Goal: Task Accomplishment & Management: Use online tool/utility

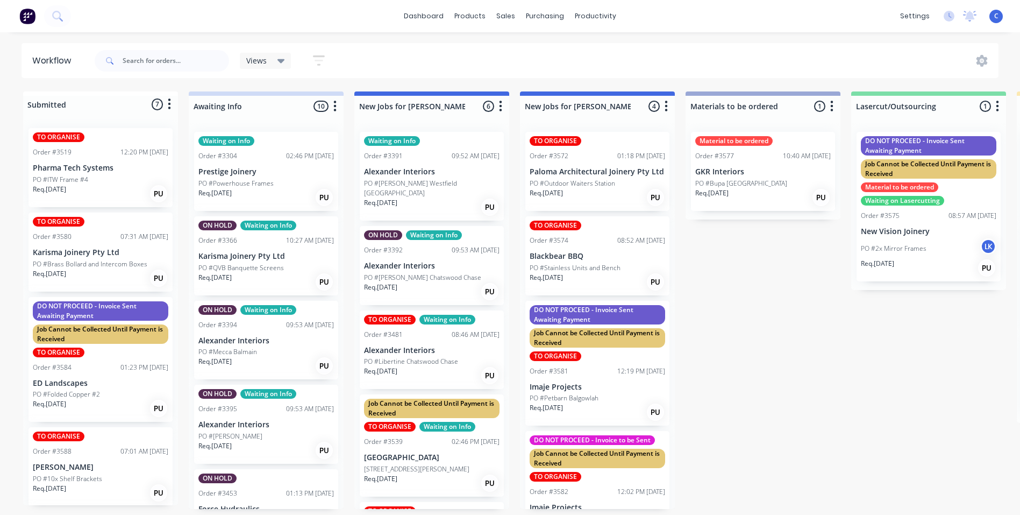
scroll to position [2, 1409]
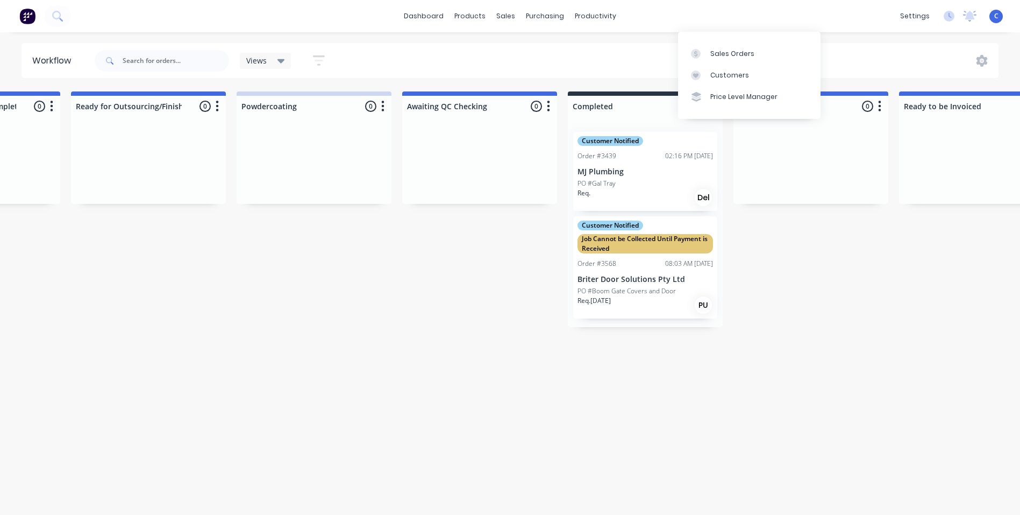
click at [710, 70] on div "Customers" at bounding box center [729, 75] width 39 height 10
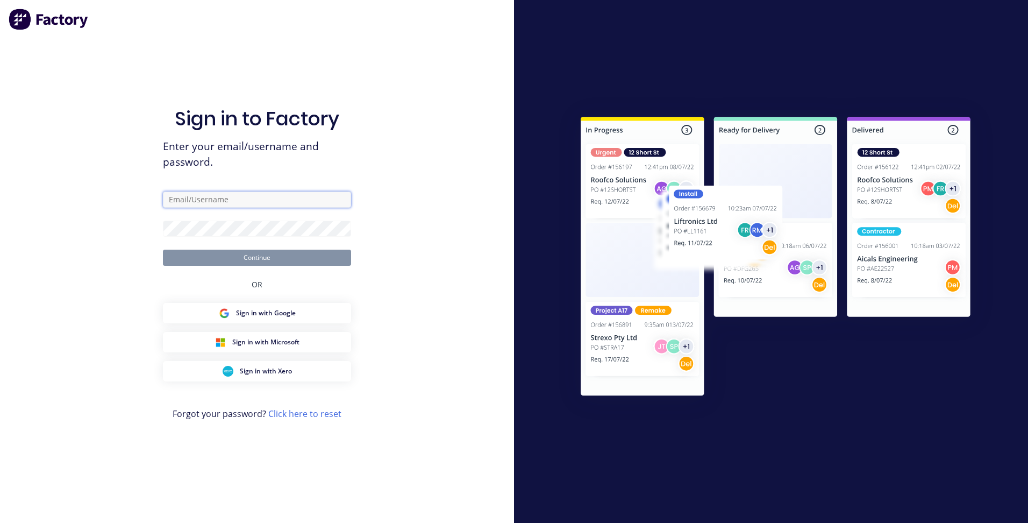
type input "[EMAIL_ADDRESS][DOMAIN_NAME]"
click at [213, 261] on button "Continue" at bounding box center [257, 258] width 188 height 16
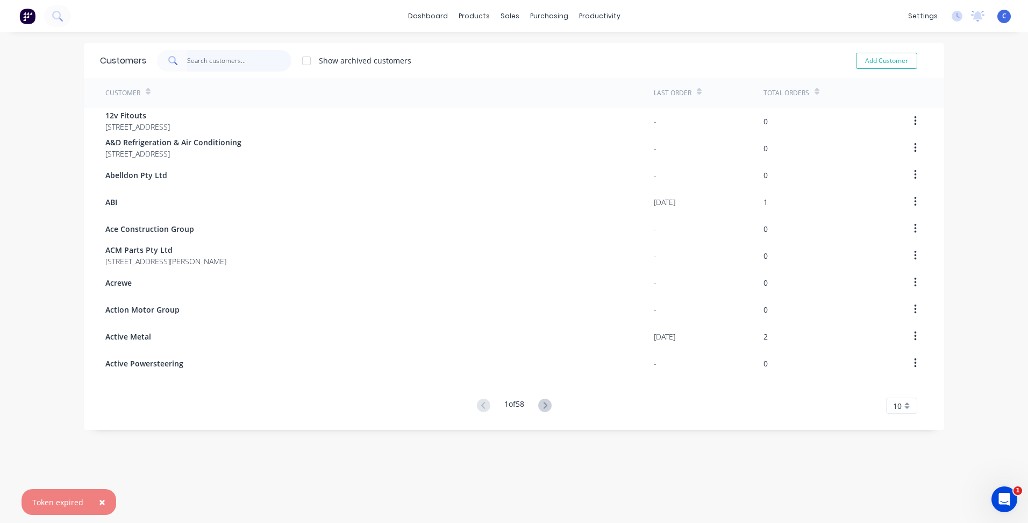
click at [240, 62] on input "text" at bounding box center [239, 61] width 105 height 22
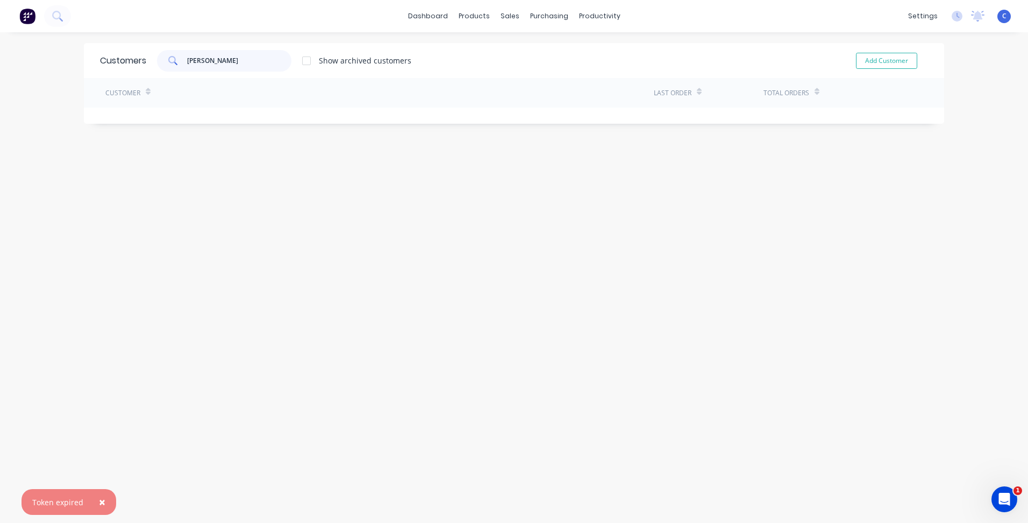
drag, startPoint x: 220, startPoint y: 60, endPoint x: 104, endPoint y: 52, distance: 115.9
click at [104, 52] on div "Customers [PERSON_NAME] Show archived customers Add Customer" at bounding box center [514, 60] width 861 height 35
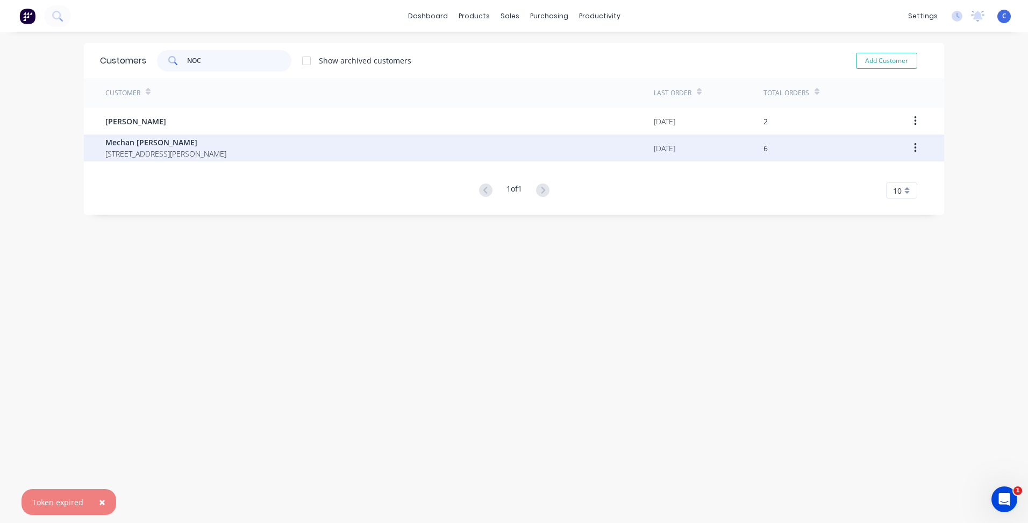
type input "NOC"
click at [178, 153] on span "[STREET_ADDRESS][PERSON_NAME]" at bounding box center [165, 153] width 121 height 11
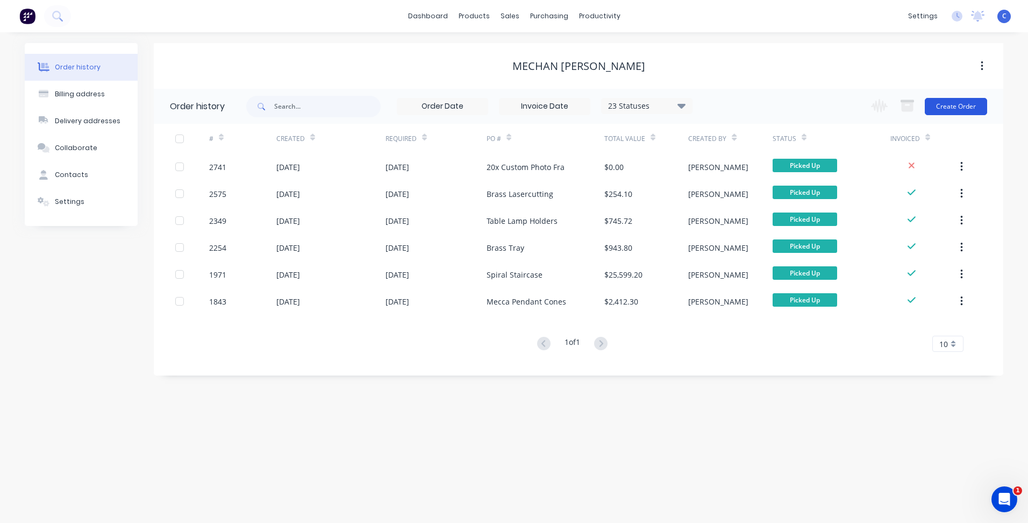
click at [972, 102] on button "Create Order" at bounding box center [956, 106] width 62 height 17
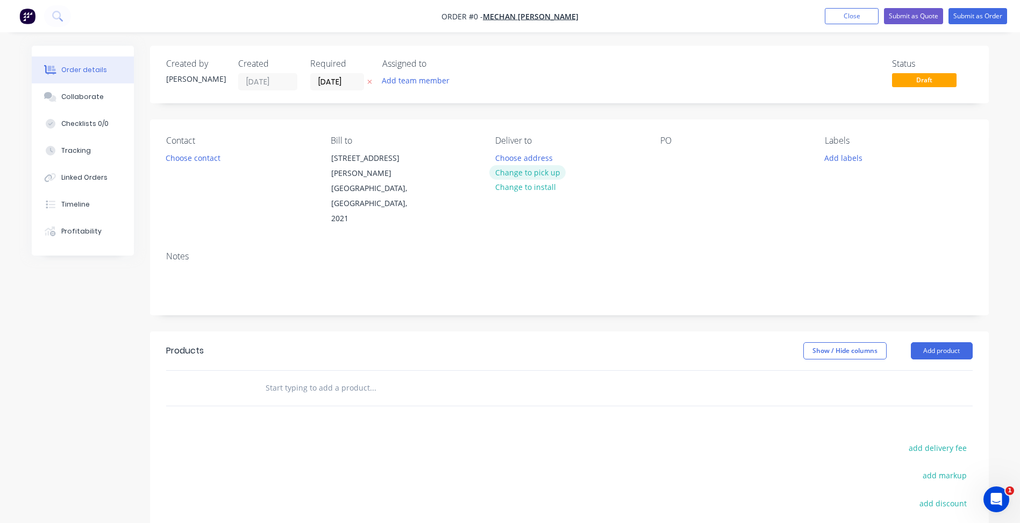
click at [529, 172] on button "Change to pick up" at bounding box center [527, 172] width 76 height 15
click at [672, 157] on div at bounding box center [668, 158] width 17 height 16
paste div
click at [848, 158] on button "Add labels" at bounding box center [843, 157] width 49 height 15
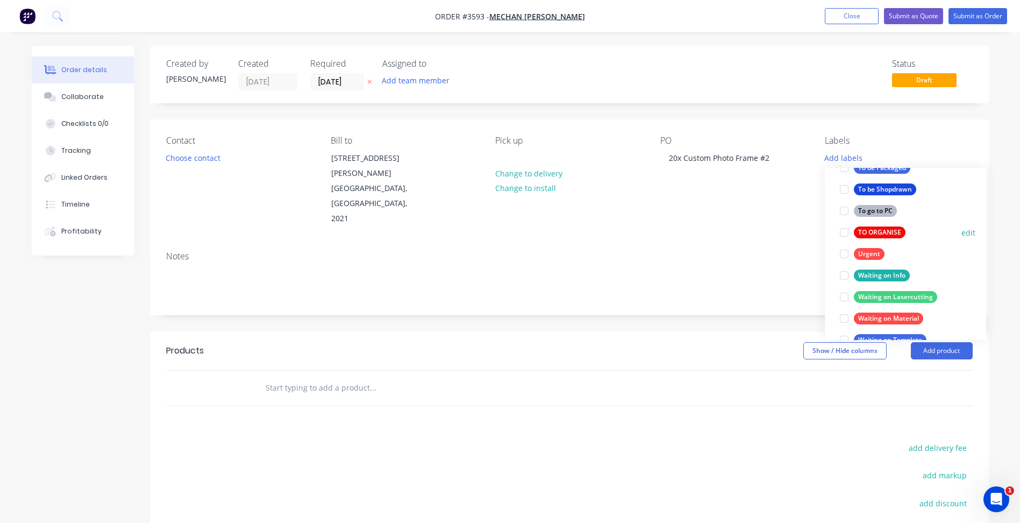
click at [885, 230] on div "TO ORGANISE" at bounding box center [880, 232] width 52 height 12
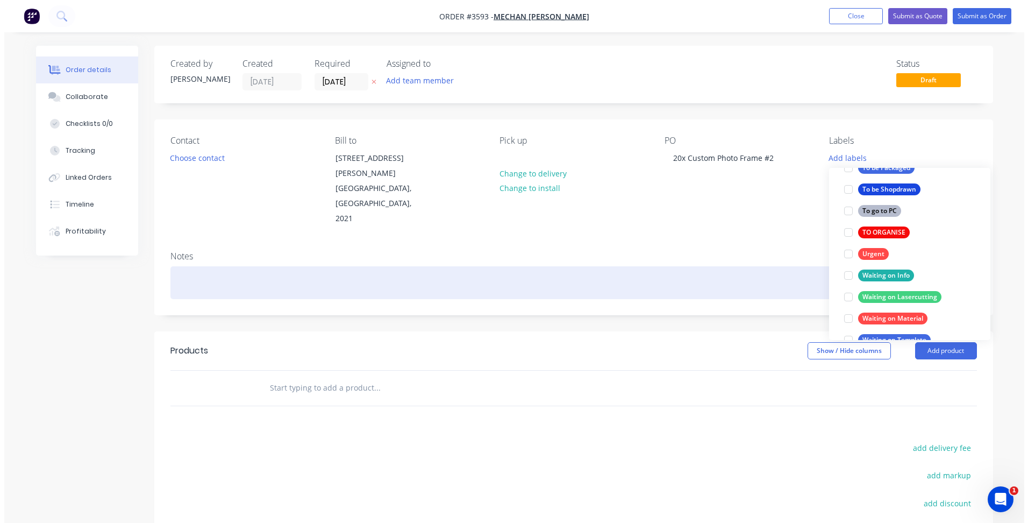
scroll to position [22, 0]
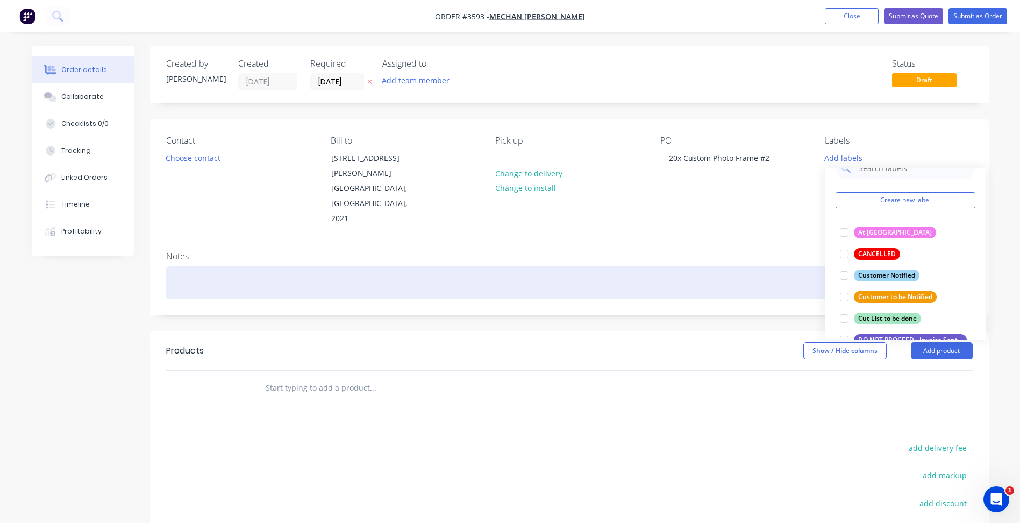
click at [731, 266] on div at bounding box center [569, 282] width 807 height 33
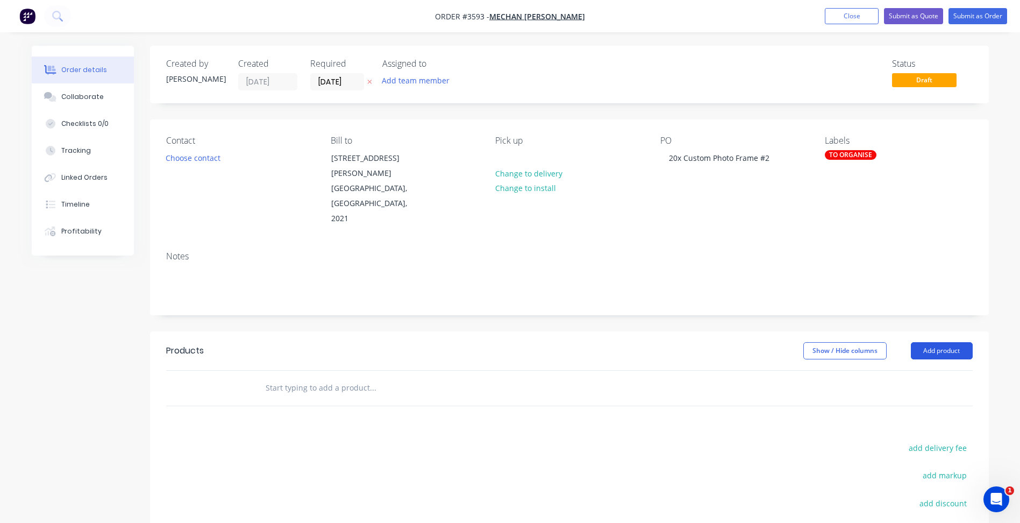
click at [953, 342] on button "Add product" at bounding box center [942, 350] width 62 height 17
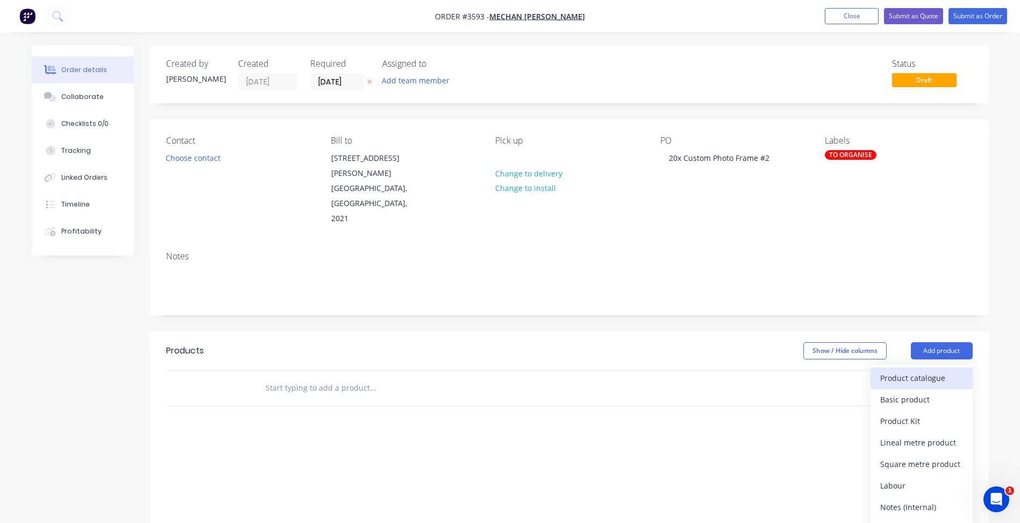
click at [934, 370] on div "Product catalogue" at bounding box center [921, 378] width 83 height 16
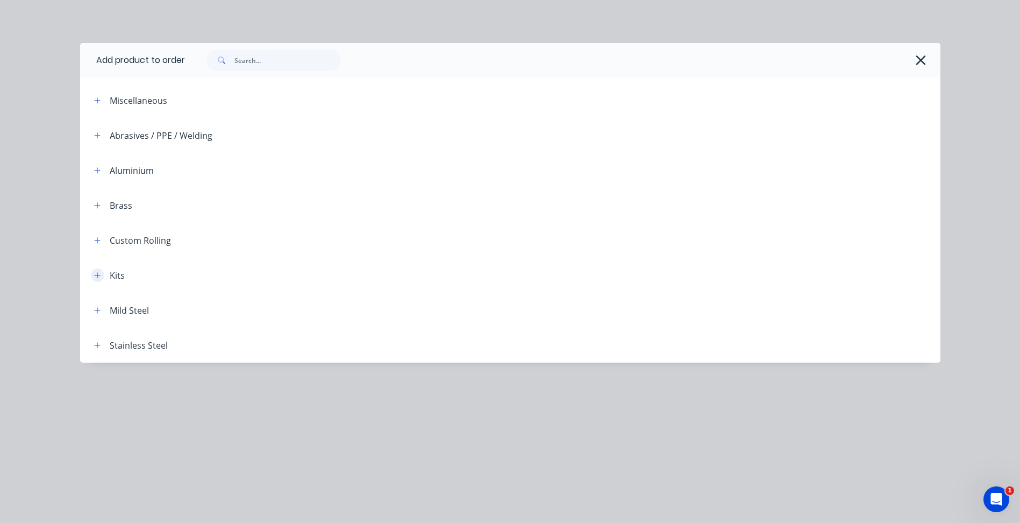
click at [95, 275] on icon "button" at bounding box center [97, 275] width 6 height 6
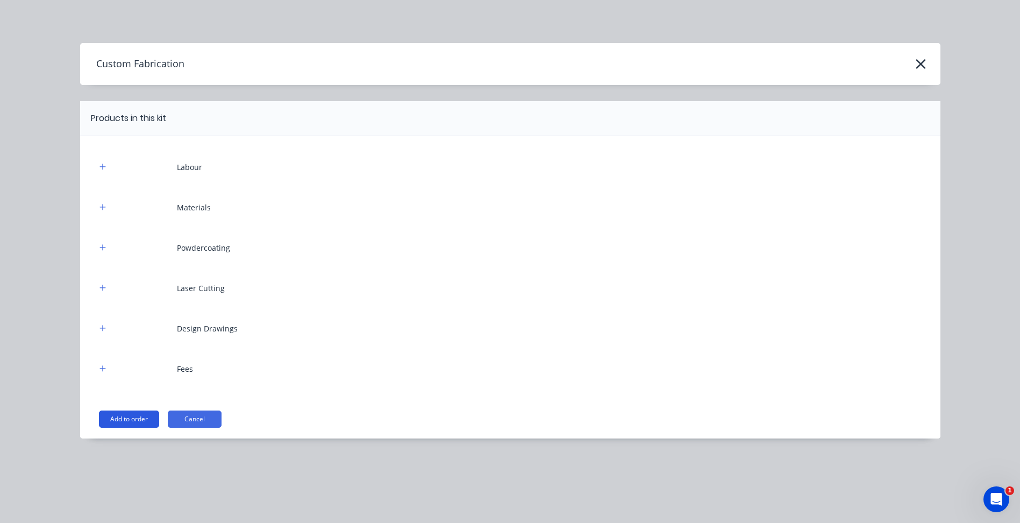
click at [141, 418] on button "Add to order" at bounding box center [129, 418] width 60 height 17
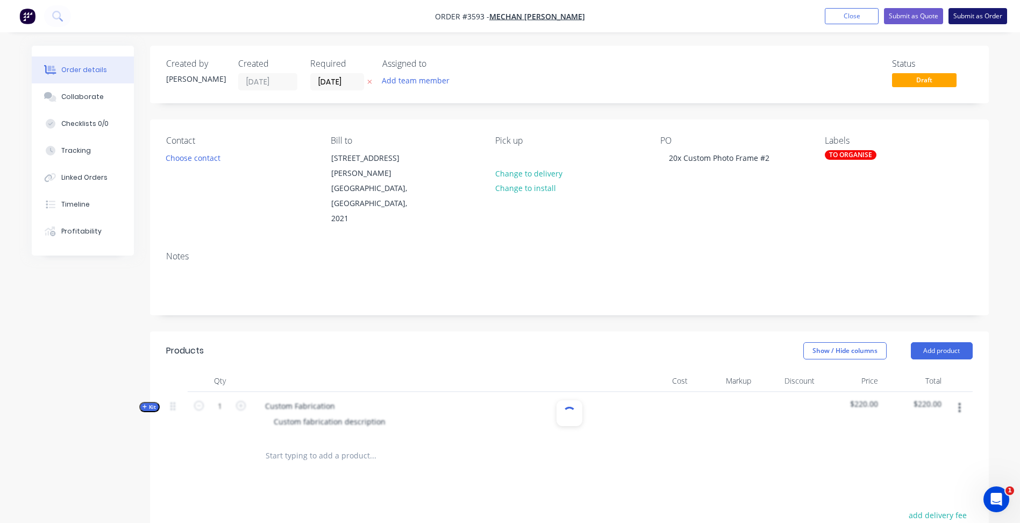
click at [989, 18] on button "Submit as Order" at bounding box center [978, 16] width 59 height 16
